Goal: Navigation & Orientation: Go to known website

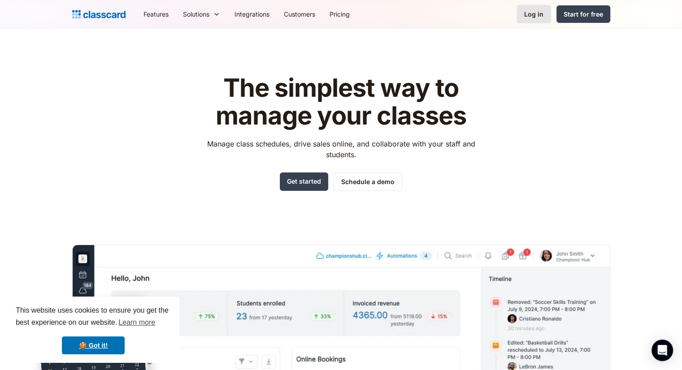
click at [533, 17] on div "Log in" at bounding box center [533, 13] width 19 height 9
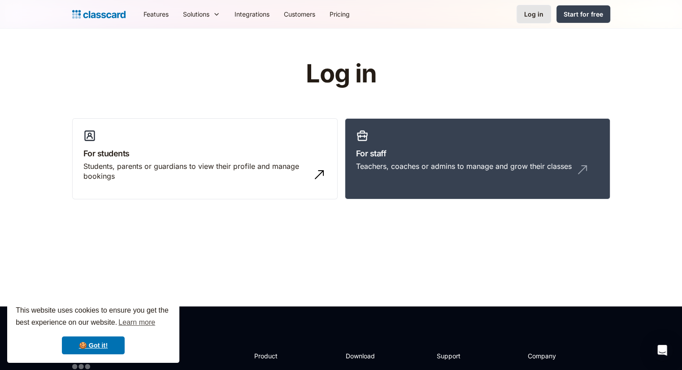
click at [533, 12] on div "Log in" at bounding box center [533, 13] width 19 height 9
click at [521, 17] on link "Log in" at bounding box center [533, 14] width 35 height 18
click at [542, 13] on div "Log in" at bounding box center [533, 13] width 19 height 9
click at [543, 12] on div "Log in" at bounding box center [533, 13] width 19 height 9
click at [448, 152] on h3 "For staff" at bounding box center [477, 153] width 243 height 12
